Goal: Check status: Check status

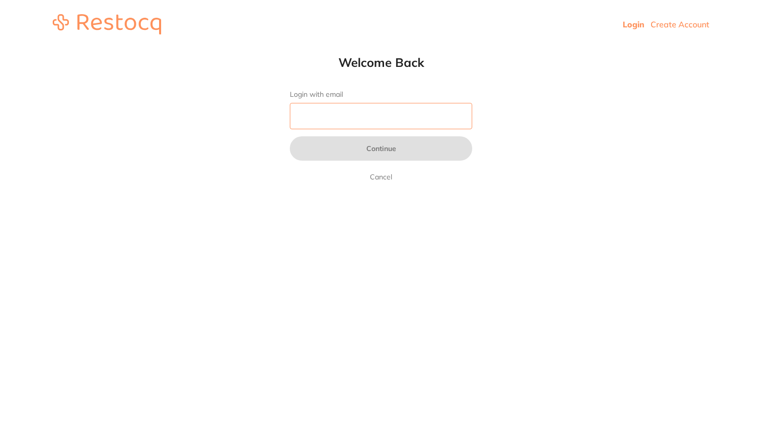
click at [324, 113] on input "Login with email" at bounding box center [381, 116] width 182 height 26
type input "[PERSON_NAME][EMAIL_ADDRESS][DOMAIN_NAME]"
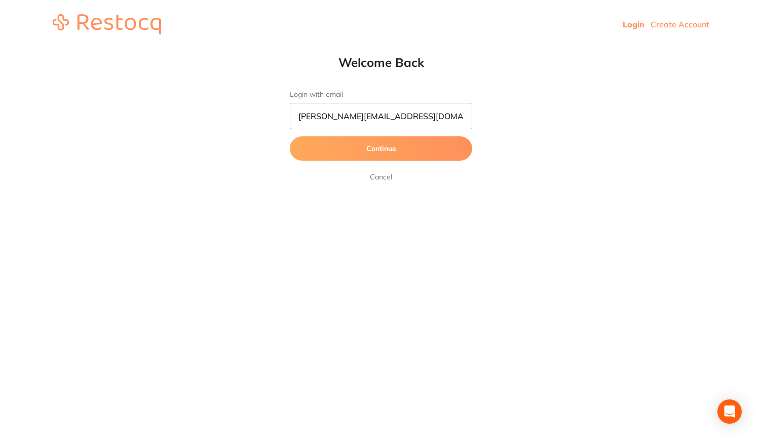
click at [348, 158] on button "Continue" at bounding box center [381, 148] width 182 height 24
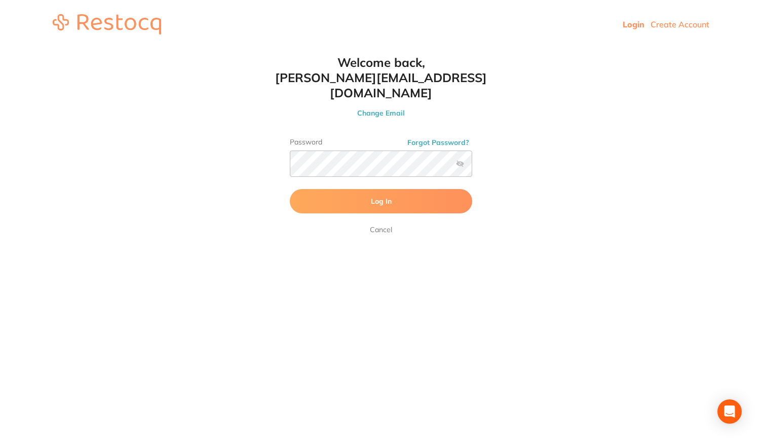
click at [361, 189] on button "Log In" at bounding box center [381, 201] width 182 height 24
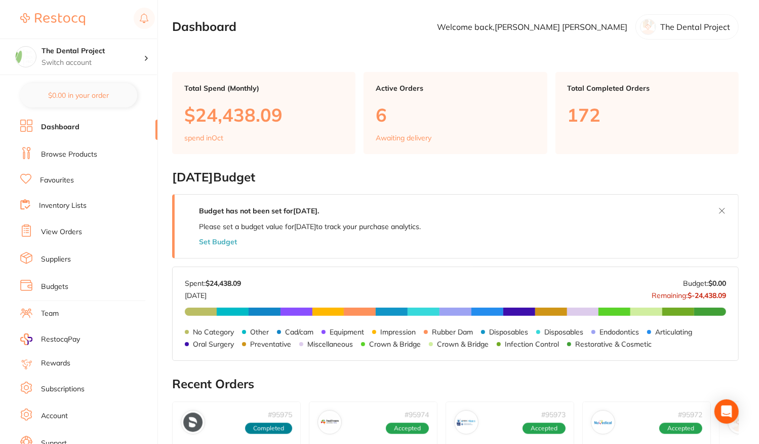
click at [59, 236] on li "View Orders" at bounding box center [88, 231] width 137 height 15
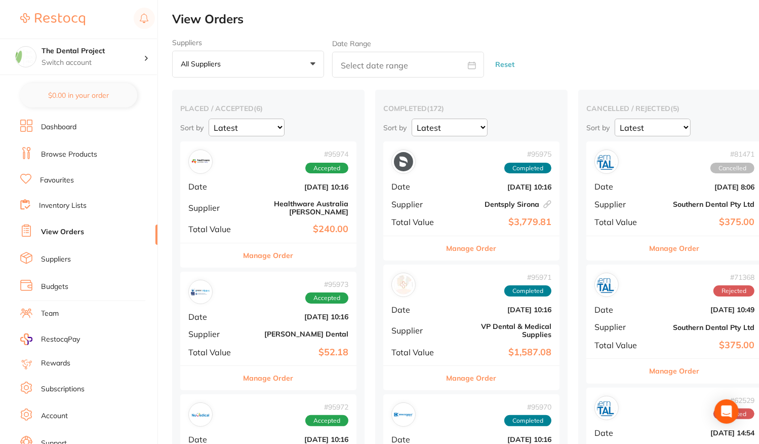
click at [247, 212] on div "# 95974 Accepted Date [DATE] 10:16 Supplier Healthware [GEOGRAPHIC_DATA] [PERSO…" at bounding box center [268, 191] width 176 height 101
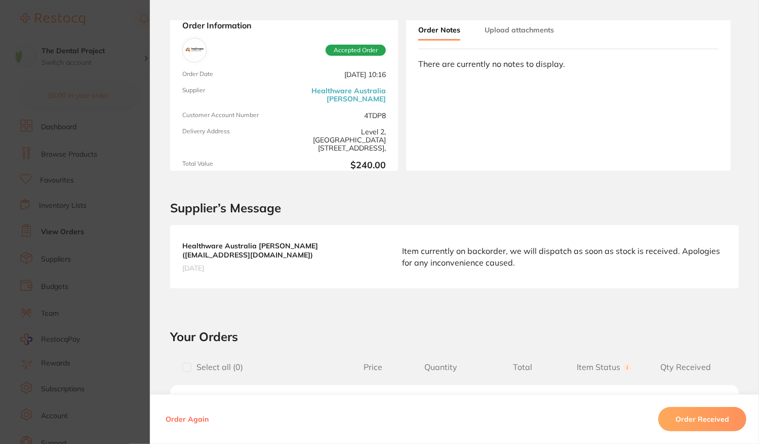
scroll to position [152, 0]
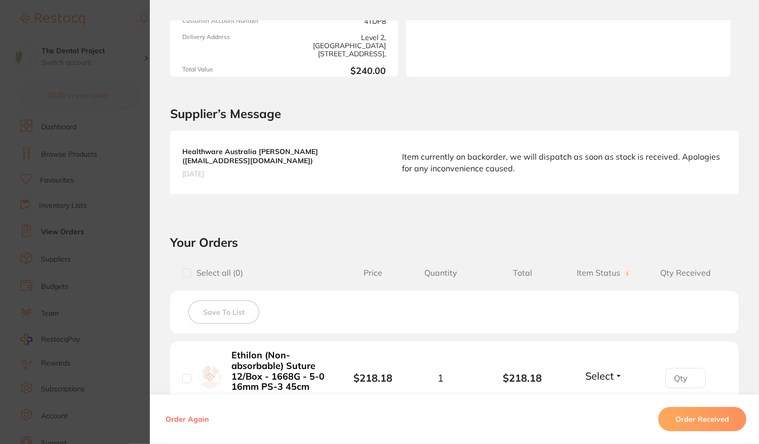
click at [138, 198] on section "Order ID: Restocq- 95974 Order Information Accepted Order Order Date [DATE] 10:…" at bounding box center [379, 222] width 759 height 444
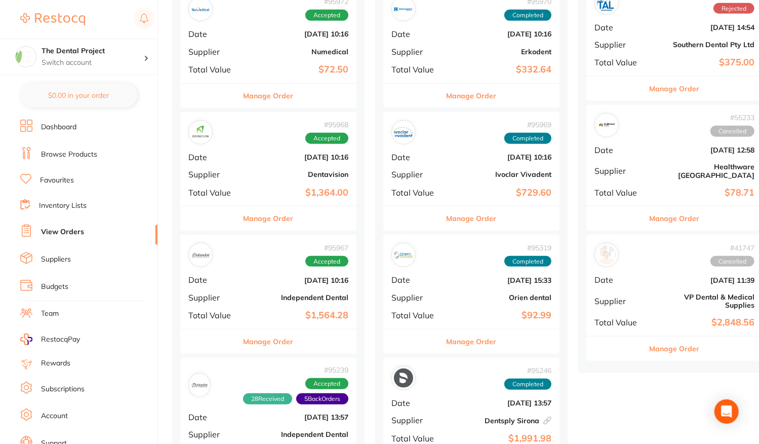
scroll to position [507, 0]
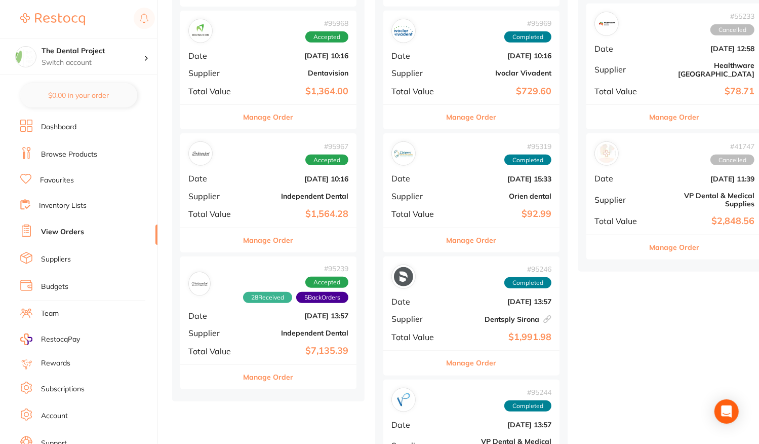
click at [265, 318] on div "# 95239 28 Received 5 Back Orders Accepted Date [DATE] 13:57 Supplier Independe…" at bounding box center [268, 310] width 176 height 108
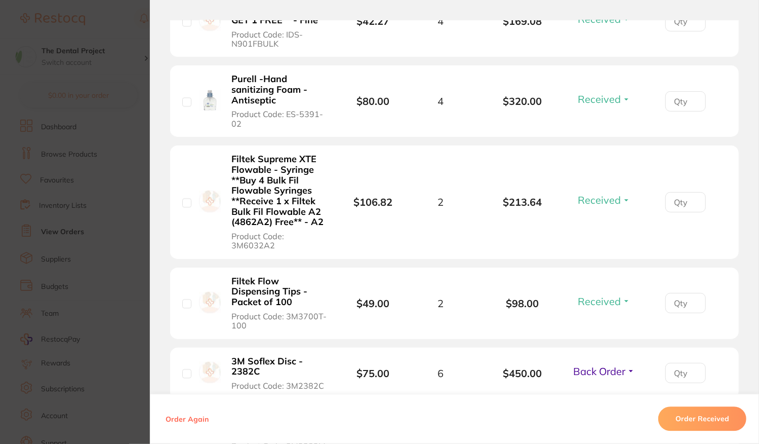
scroll to position [1570, 0]
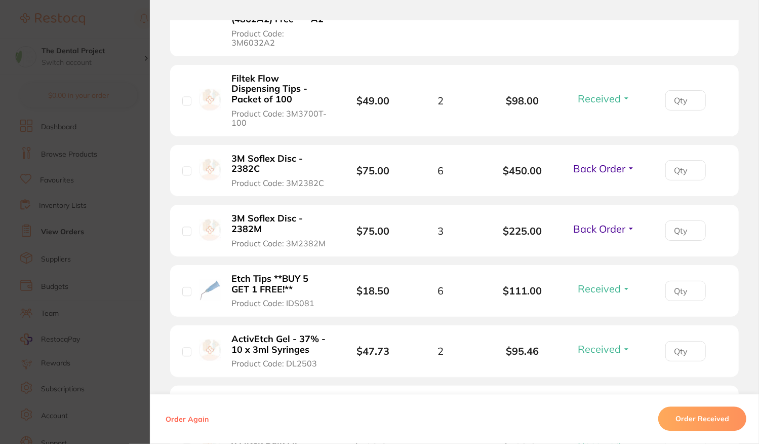
click at [597, 222] on span "Back Order" at bounding box center [600, 228] width 52 height 13
click at [599, 247] on span "Received" at bounding box center [605, 251] width 26 height 8
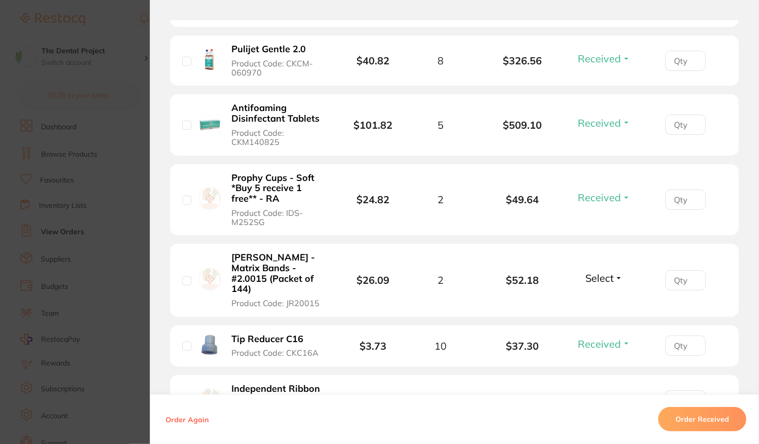
scroll to position [2432, 0]
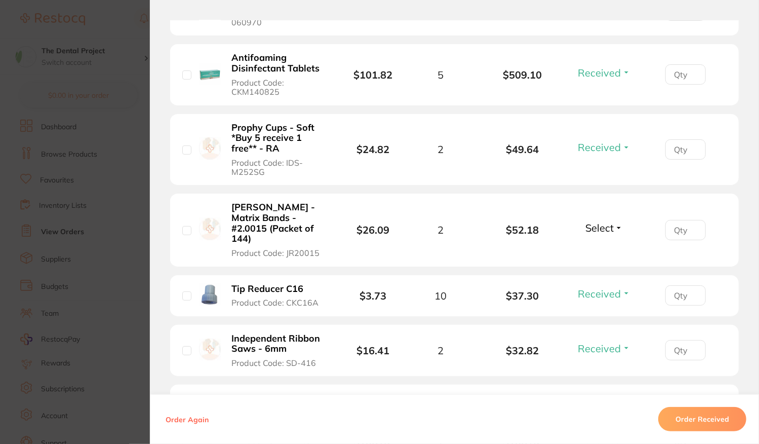
click at [610, 221] on span "Select" at bounding box center [600, 227] width 28 height 13
click at [601, 246] on span "Received" at bounding box center [605, 250] width 26 height 8
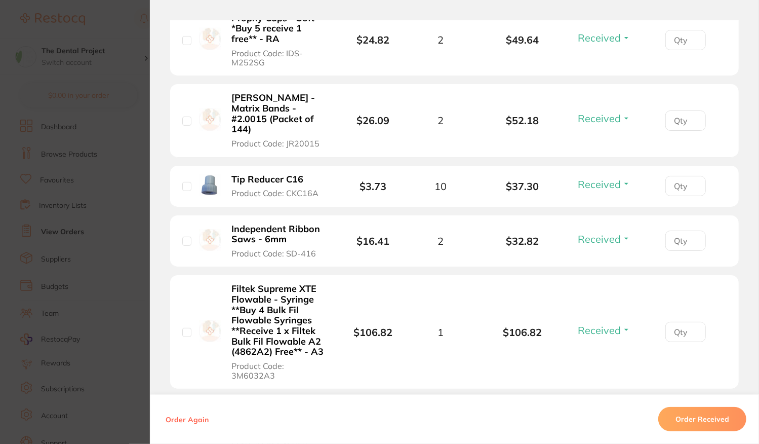
scroll to position [2685, 0]
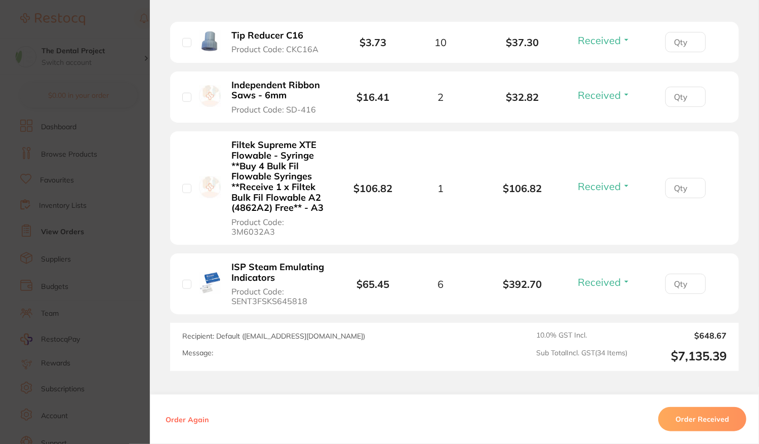
click at [101, 186] on section "Order ID: Restocq- 95239 Order Information 30 Received 4 Back Orders Accepted O…" at bounding box center [379, 222] width 759 height 444
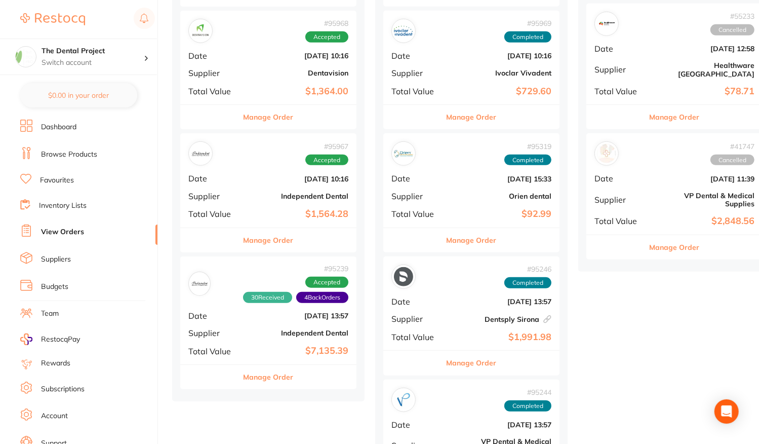
click at [262, 192] on b "Independent Dental" at bounding box center [297, 196] width 101 height 8
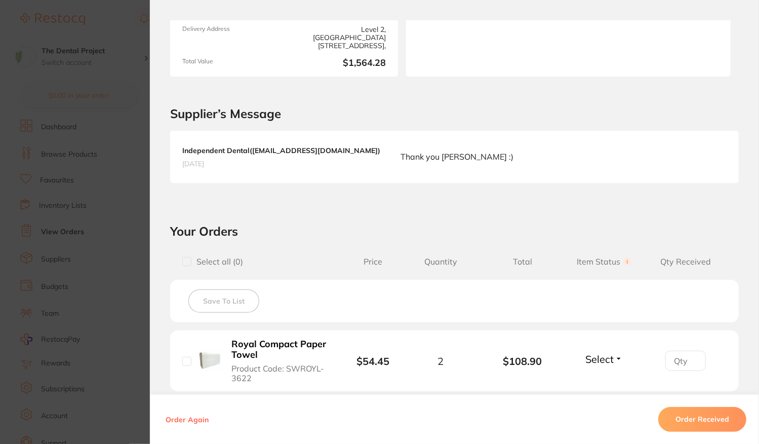
scroll to position [355, 0]
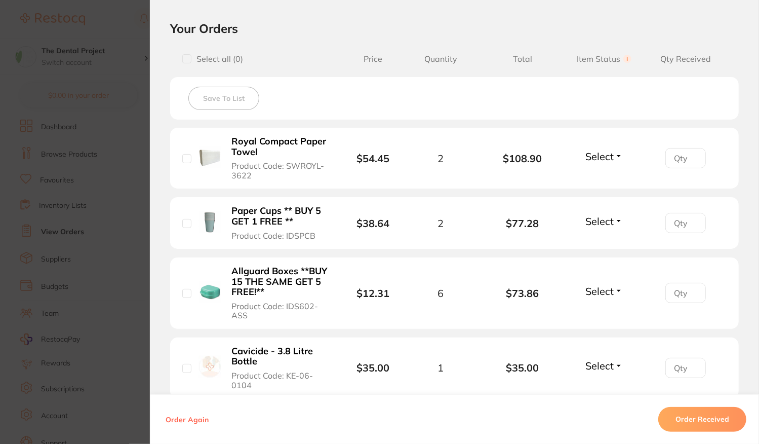
click at [610, 159] on span "Select" at bounding box center [600, 156] width 28 height 13
click at [600, 175] on span "Received" at bounding box center [605, 178] width 26 height 8
click at [610, 221] on span "Select" at bounding box center [600, 221] width 28 height 13
click at [605, 242] on span "Received" at bounding box center [605, 243] width 26 height 8
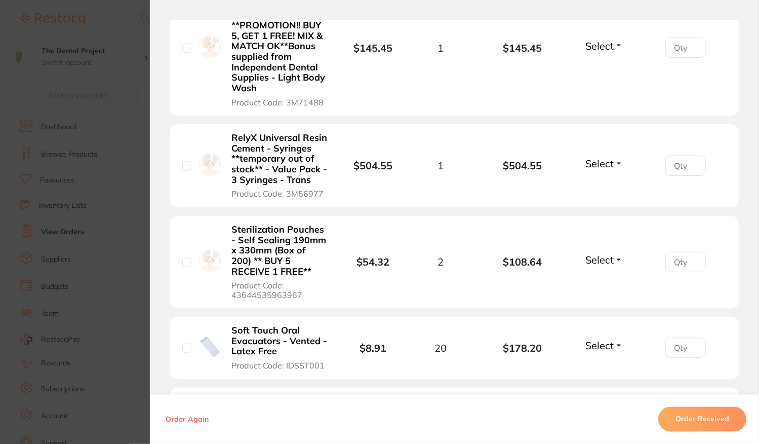
scroll to position [1064, 0]
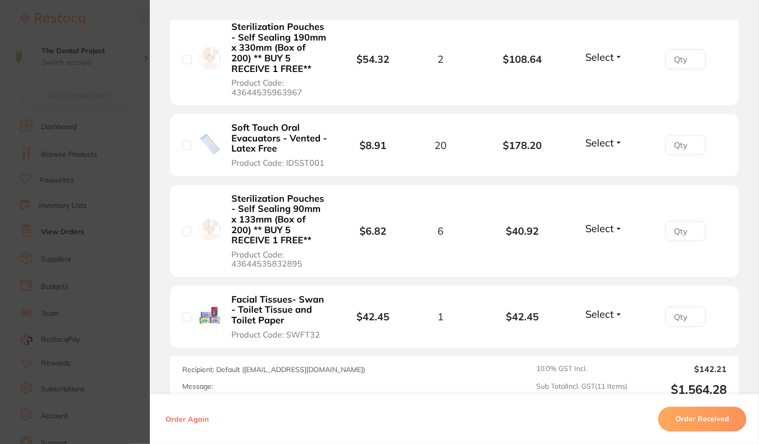
click at [608, 137] on span "Select" at bounding box center [600, 143] width 28 height 13
click at [606, 161] on span "Received" at bounding box center [605, 165] width 26 height 8
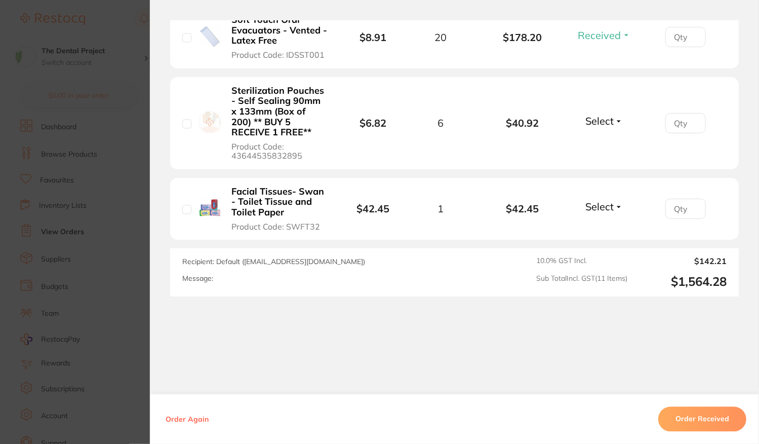
scroll to position [1173, 0]
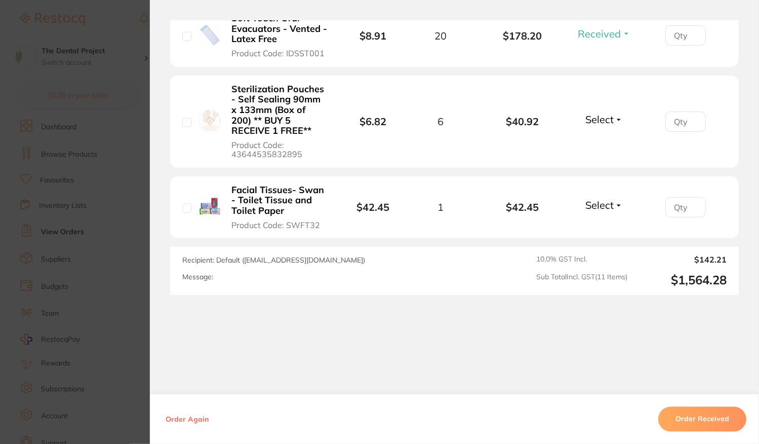
click at [611, 203] on span "Select" at bounding box center [600, 205] width 28 height 13
click at [606, 225] on span "Received" at bounding box center [605, 227] width 26 height 8
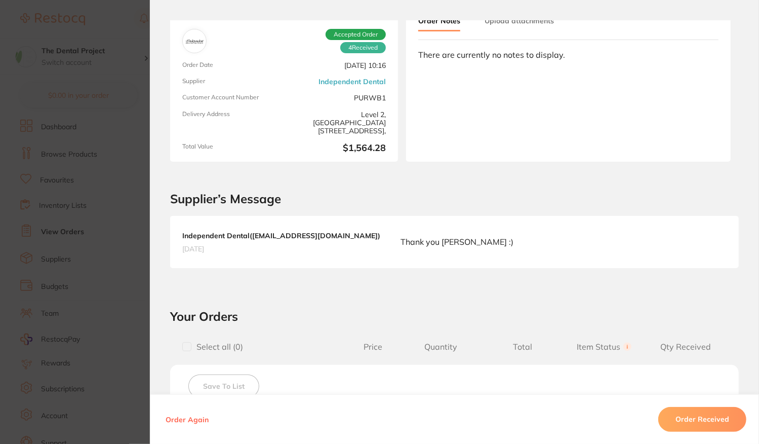
scroll to position [0, 0]
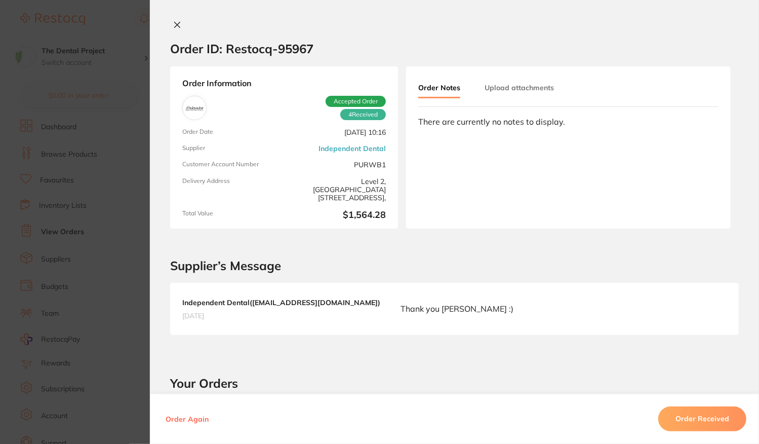
click at [123, 155] on section "Order ID: Restocq- 95967 Order Information 4 Received Accepted Order Order Date…" at bounding box center [379, 222] width 759 height 444
